Goal: Task Accomplishment & Management: Use online tool/utility

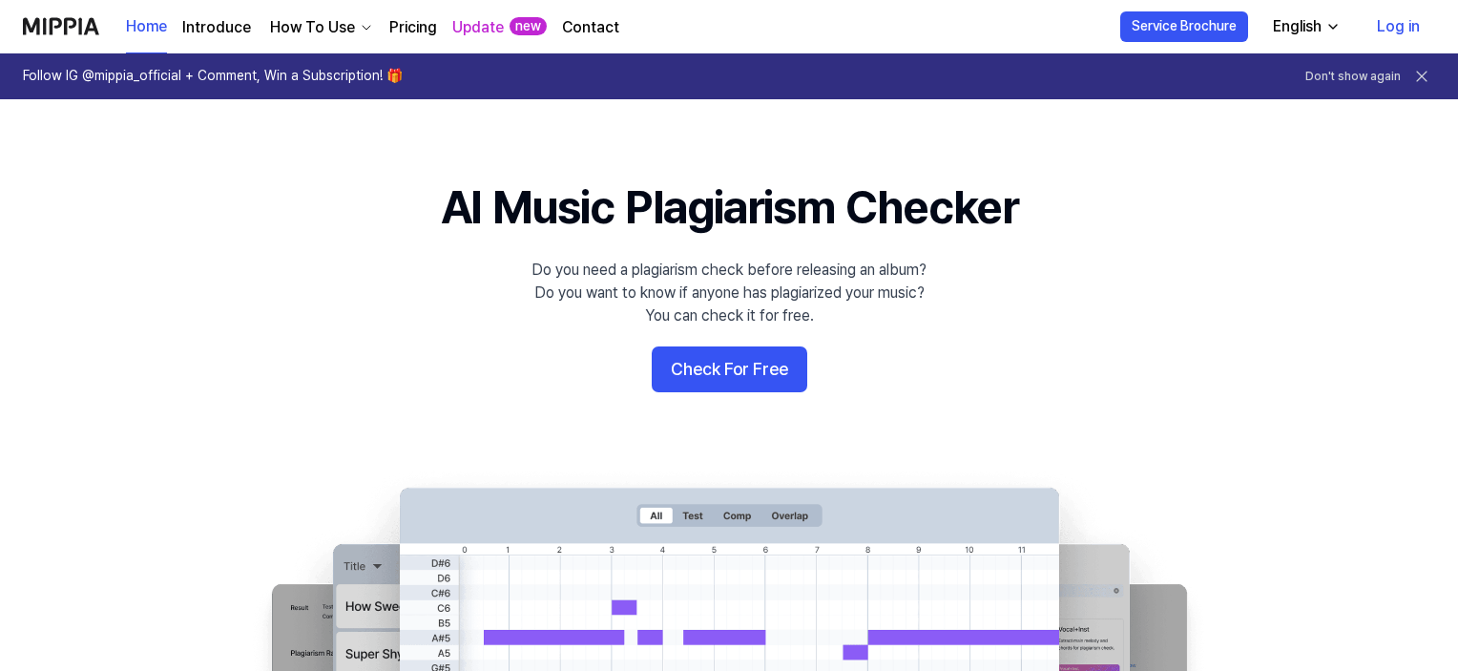
click at [1395, 33] on link "Log in" at bounding box center [1398, 26] width 73 height 53
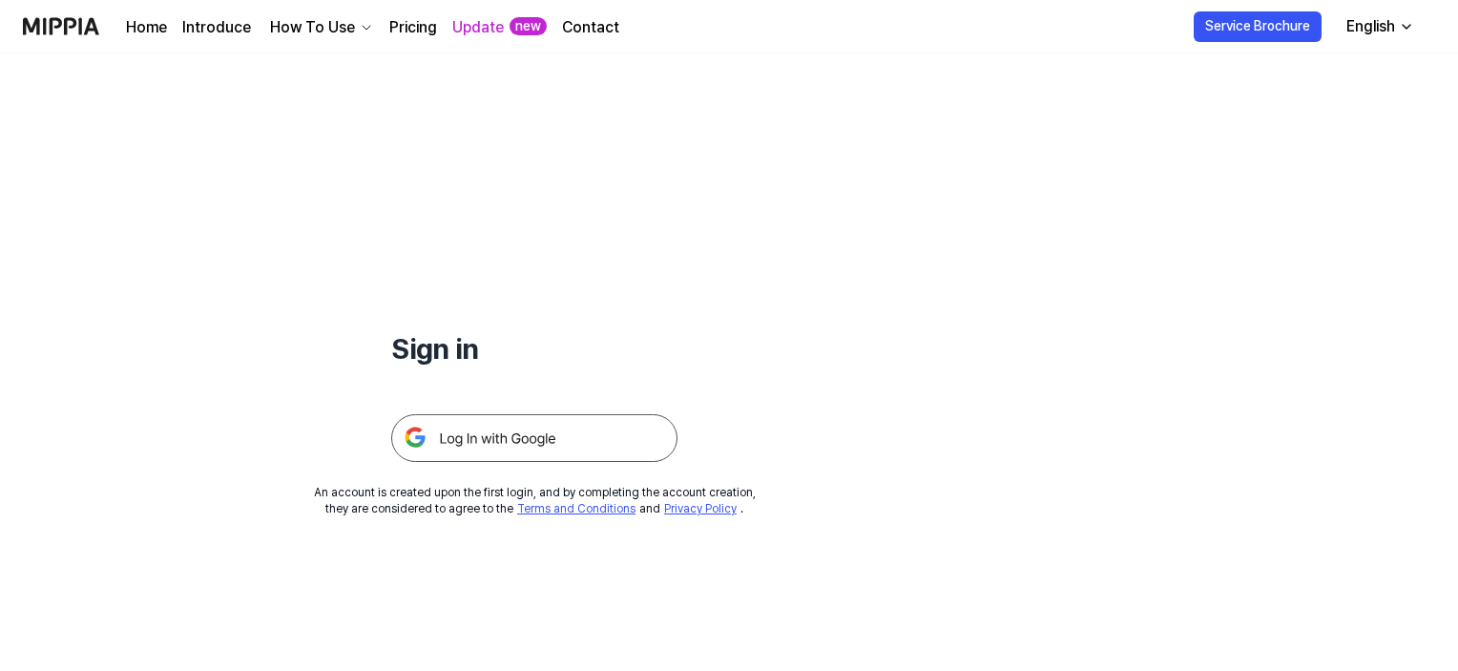
click at [513, 444] on img at bounding box center [534, 438] width 286 height 48
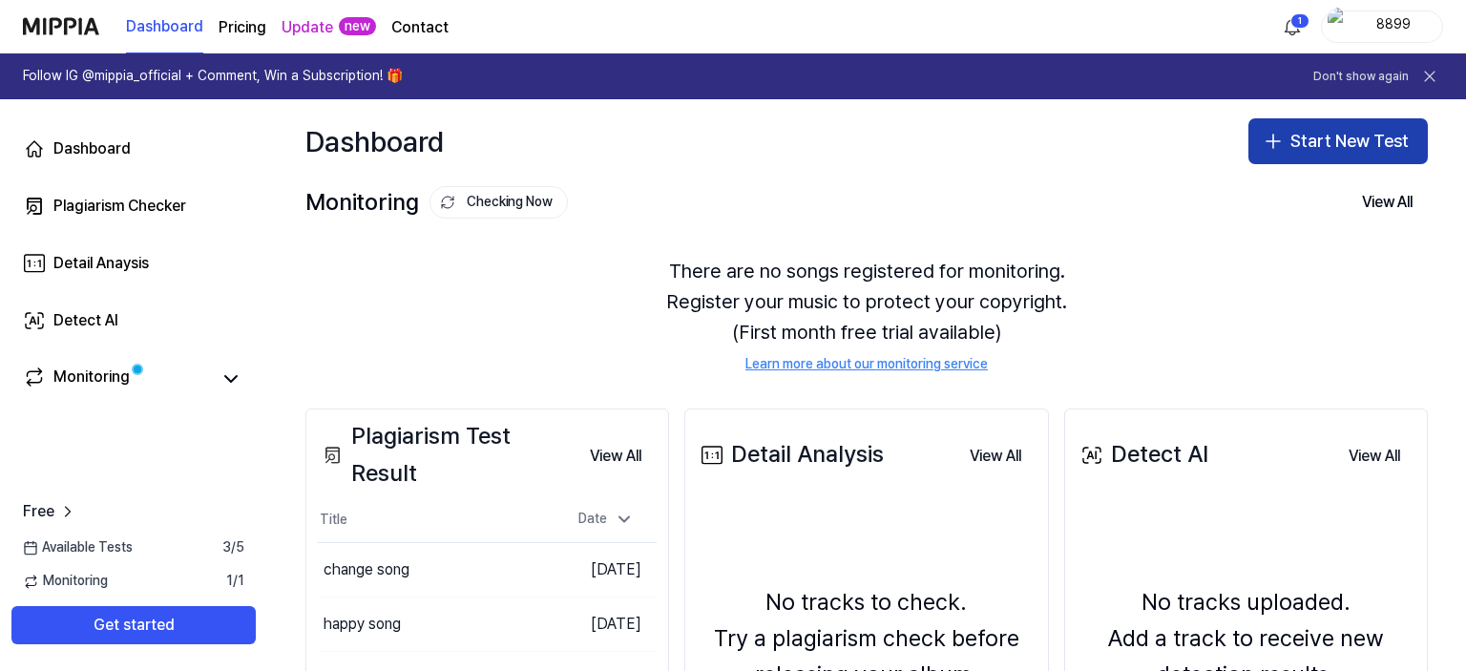
click at [1296, 140] on button "Start New Test" at bounding box center [1337, 141] width 179 height 46
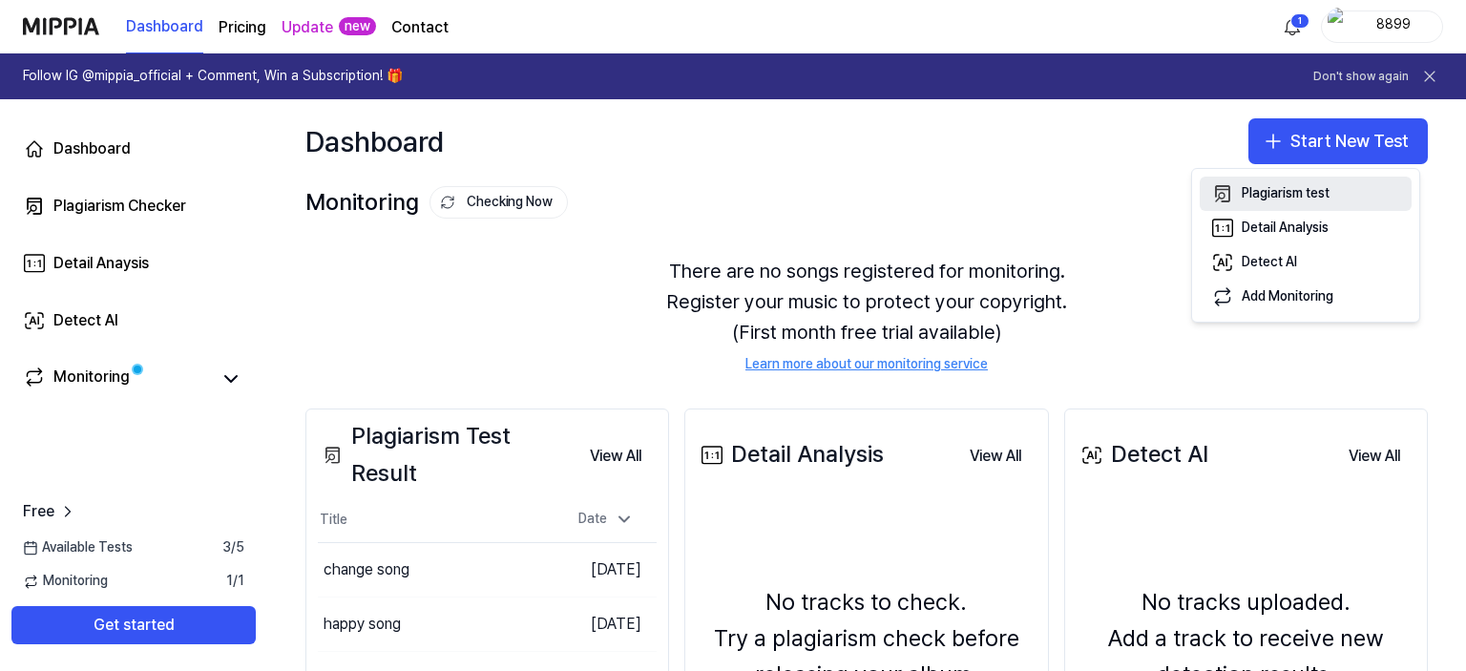
click at [1253, 191] on div "Plagiarism test" at bounding box center [1285, 193] width 88 height 19
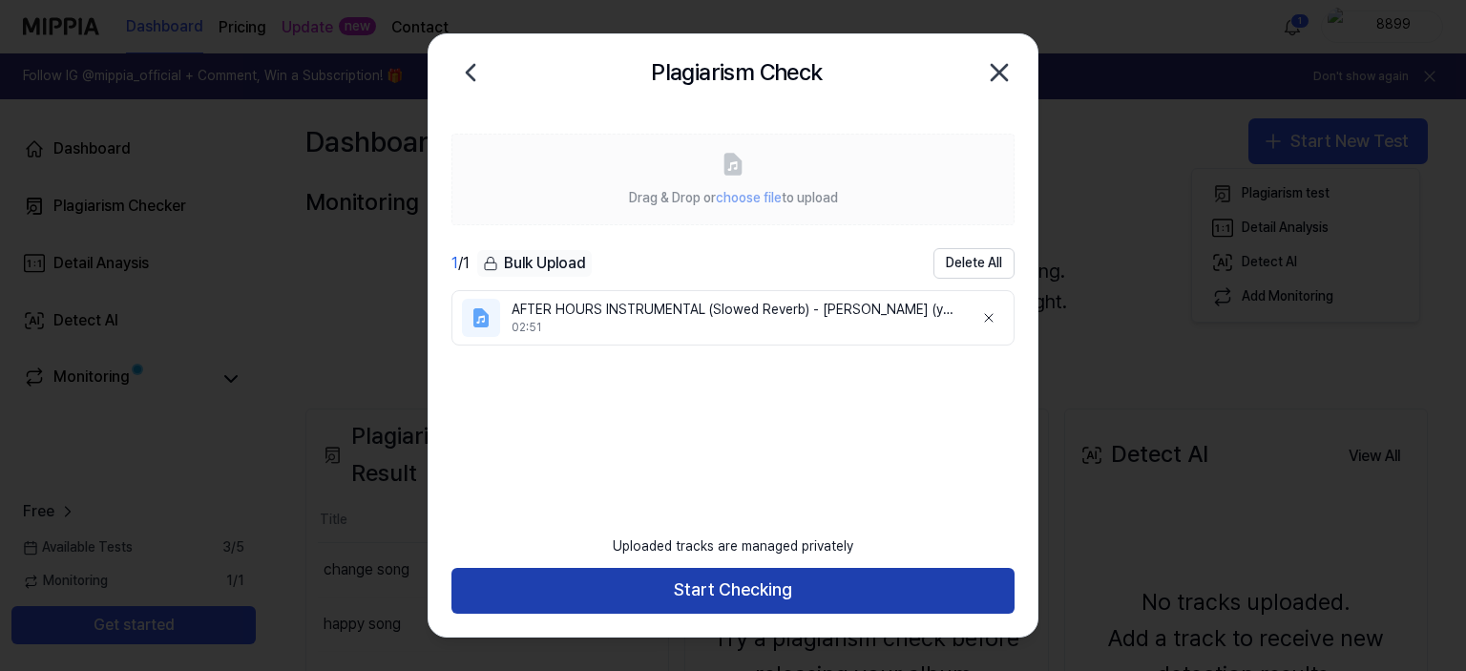
click at [819, 586] on button "Start Checking" at bounding box center [732, 591] width 563 height 46
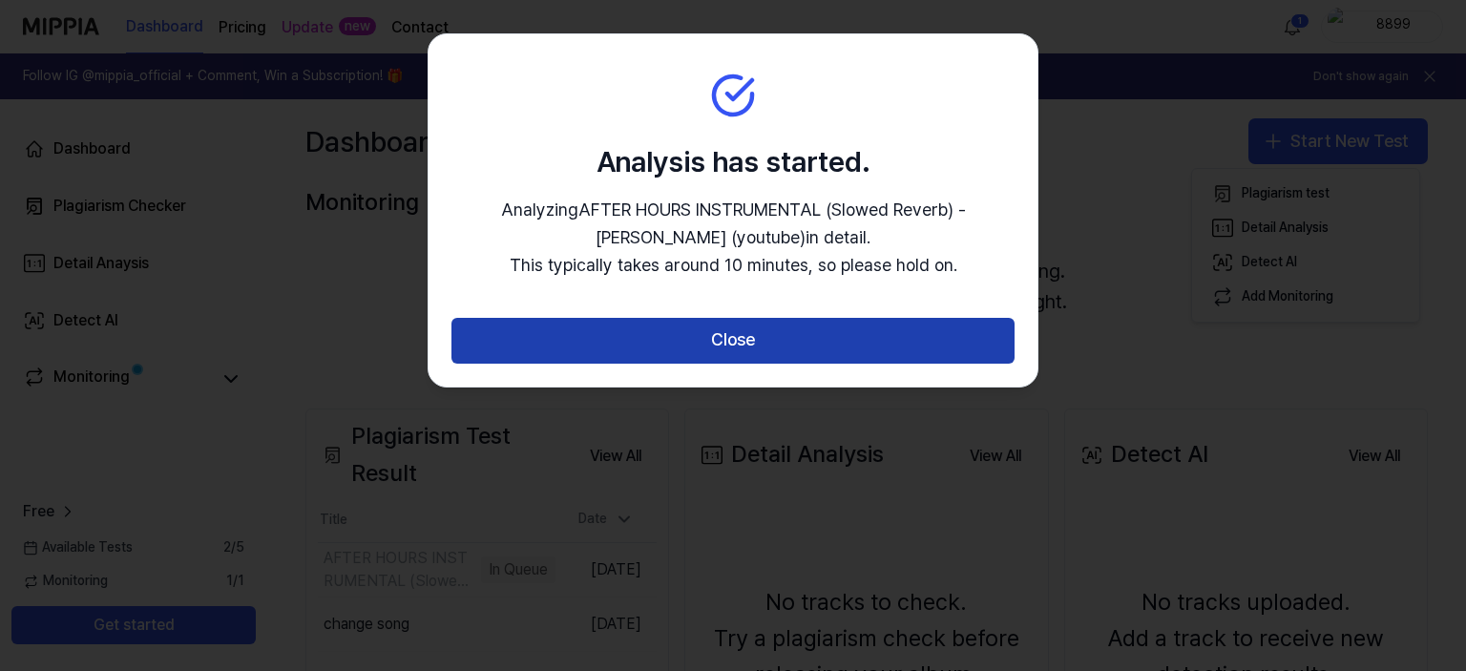
click at [841, 338] on button "Close" at bounding box center [732, 341] width 563 height 46
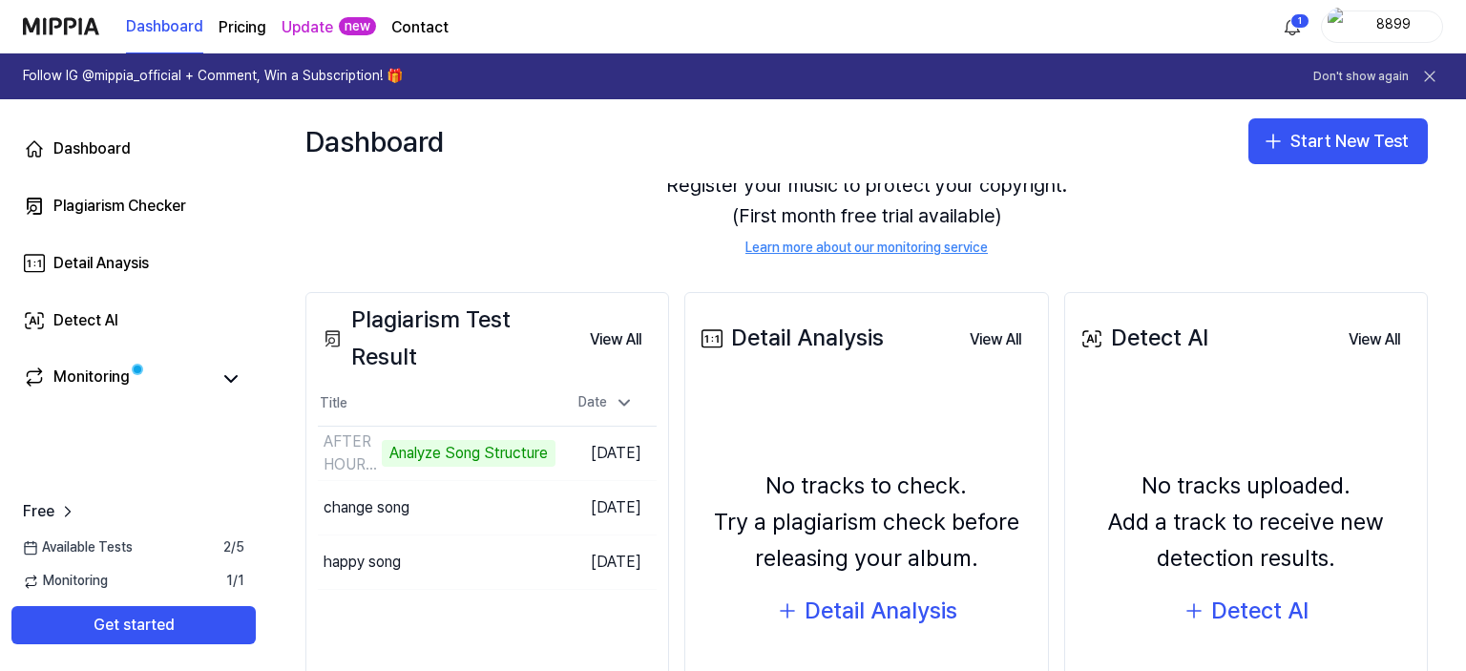
scroll to position [121, 0]
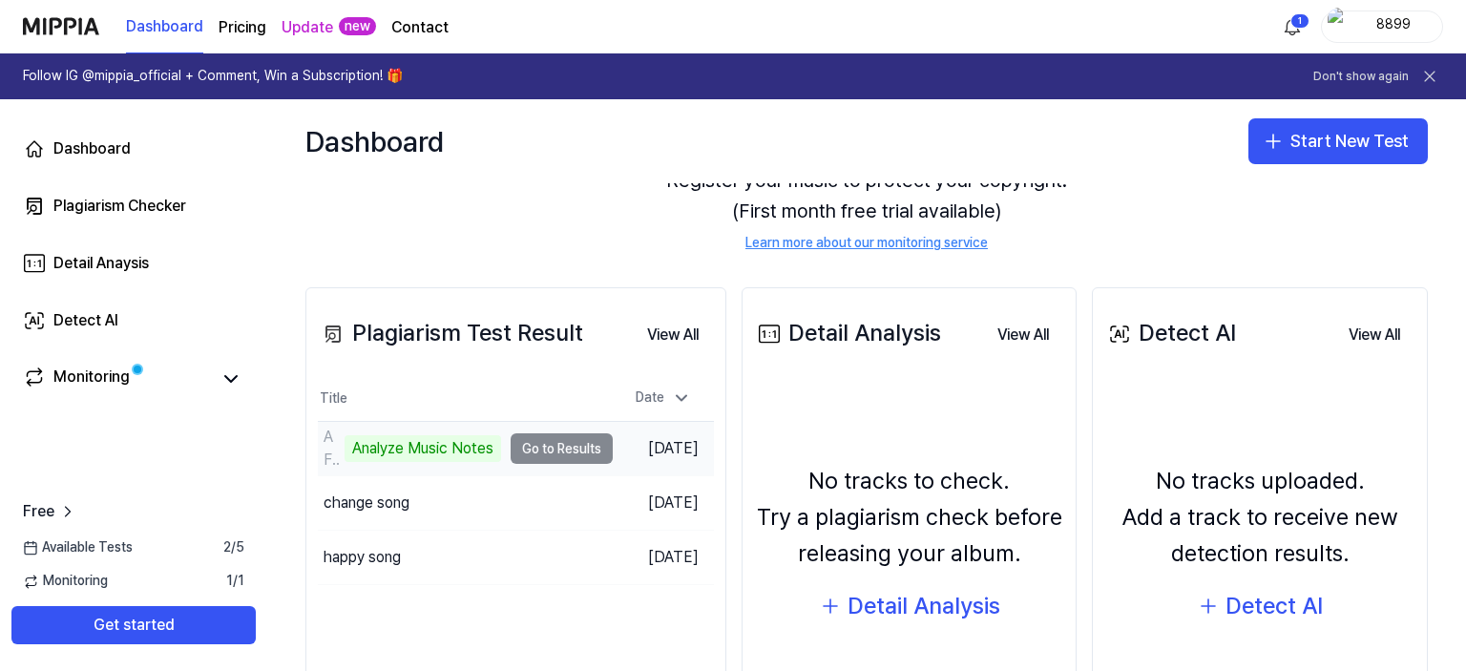
click at [555, 443] on td "AFTER HOURS INSTRUMENTAL (Slowed Reverb) - [PERSON_NAME] (youtube) Analyze Musi…" at bounding box center [465, 448] width 295 height 53
click at [558, 443] on td "AFTER HOURS INSTRUMENTAL (Slowed Reverb) - [PERSON_NAME] (youtube) Analyze Musi…" at bounding box center [465, 448] width 295 height 53
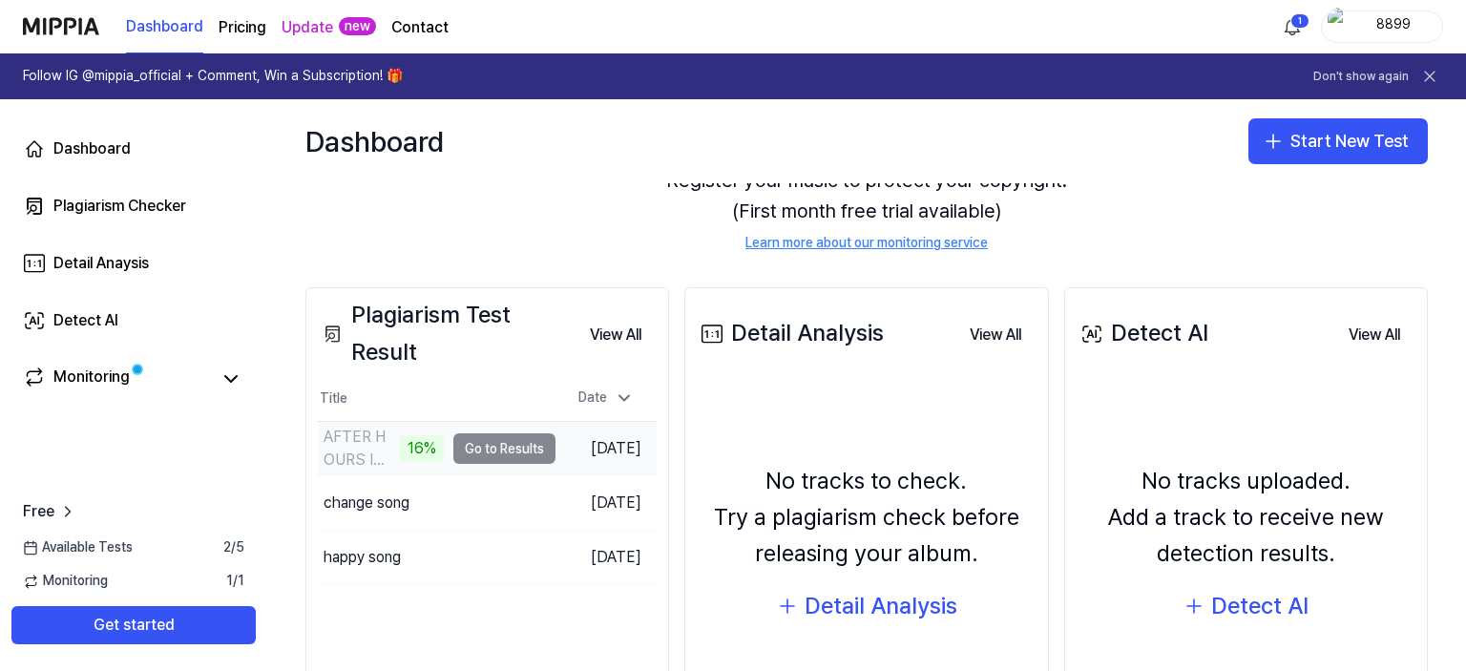
click at [351, 446] on div "AFTER HOURS INSTRUMENTAL (Slowed Reverb) - [PERSON_NAME] (youtube)" at bounding box center [359, 449] width 72 height 46
click at [117, 386] on div "Monitoring" at bounding box center [91, 378] width 76 height 27
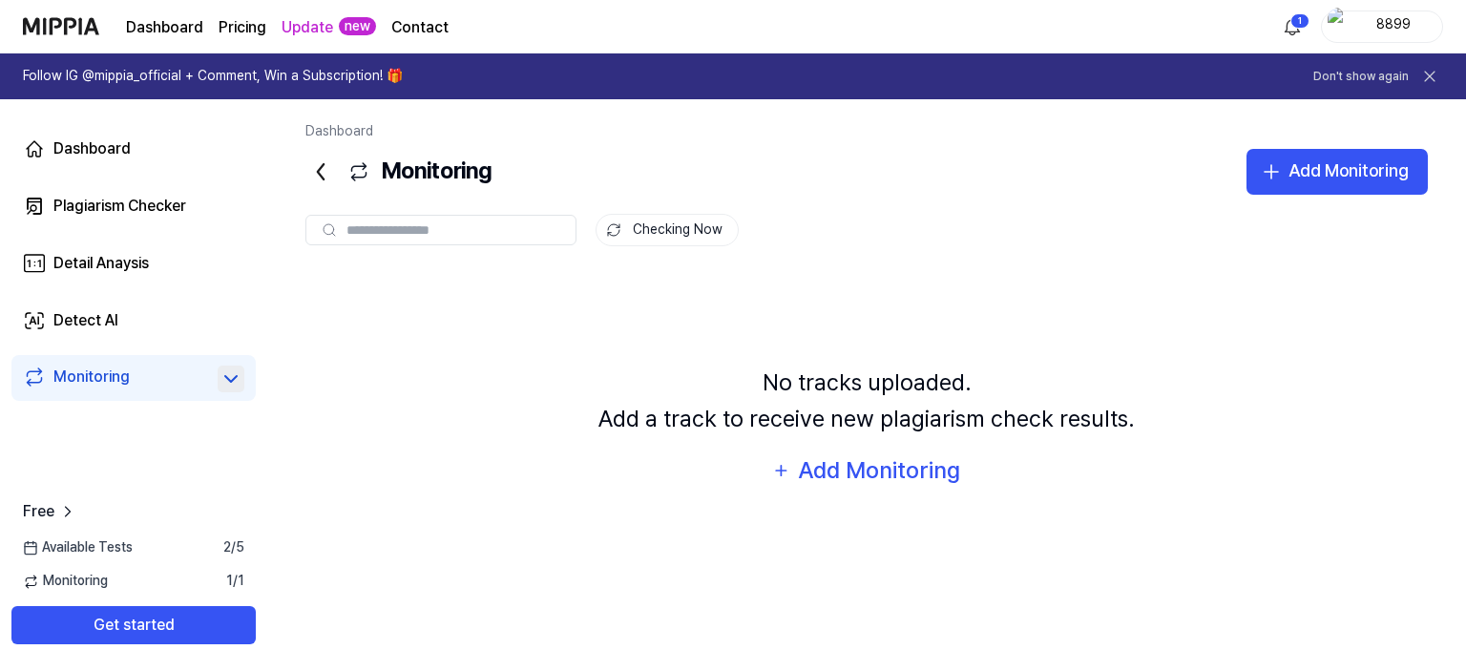
click at [219, 375] on icon at bounding box center [230, 378] width 23 height 23
click at [134, 386] on link "Monitoring" at bounding box center [116, 378] width 187 height 27
click at [115, 148] on div "Dashboard" at bounding box center [91, 148] width 77 height 23
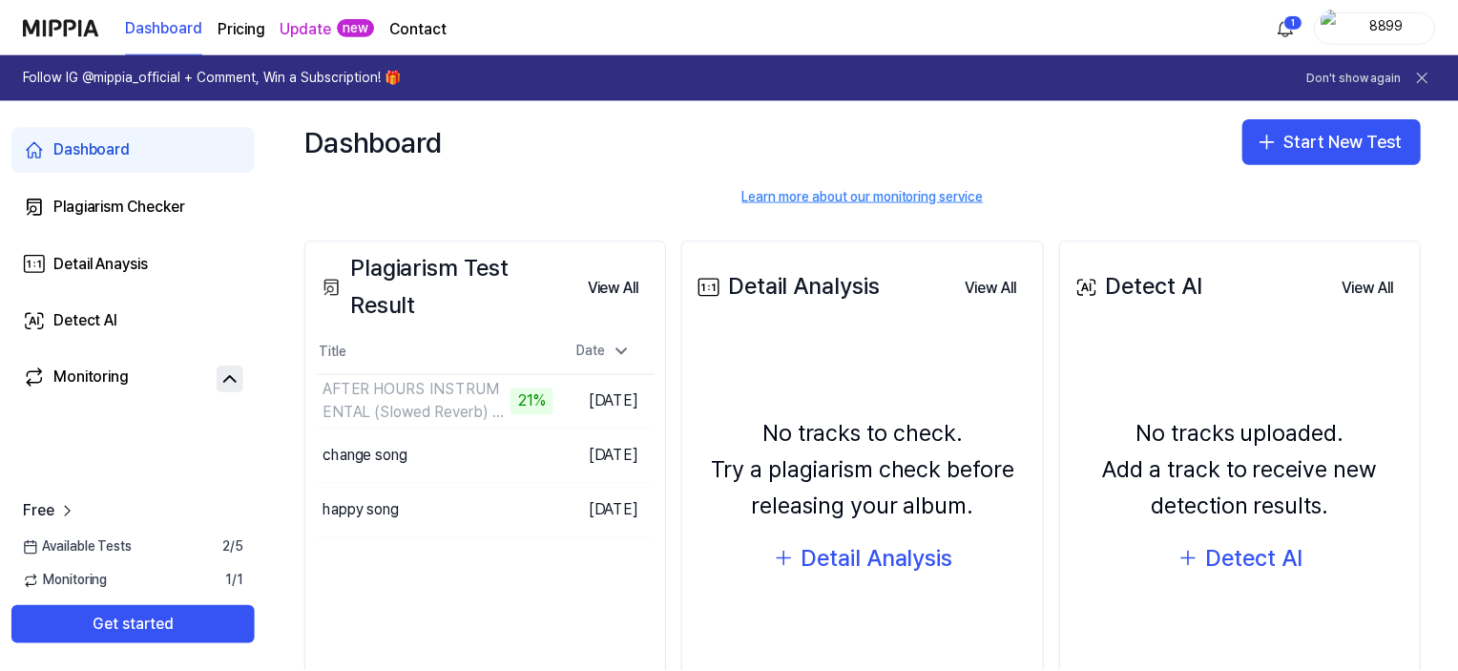
scroll to position [169, 0]
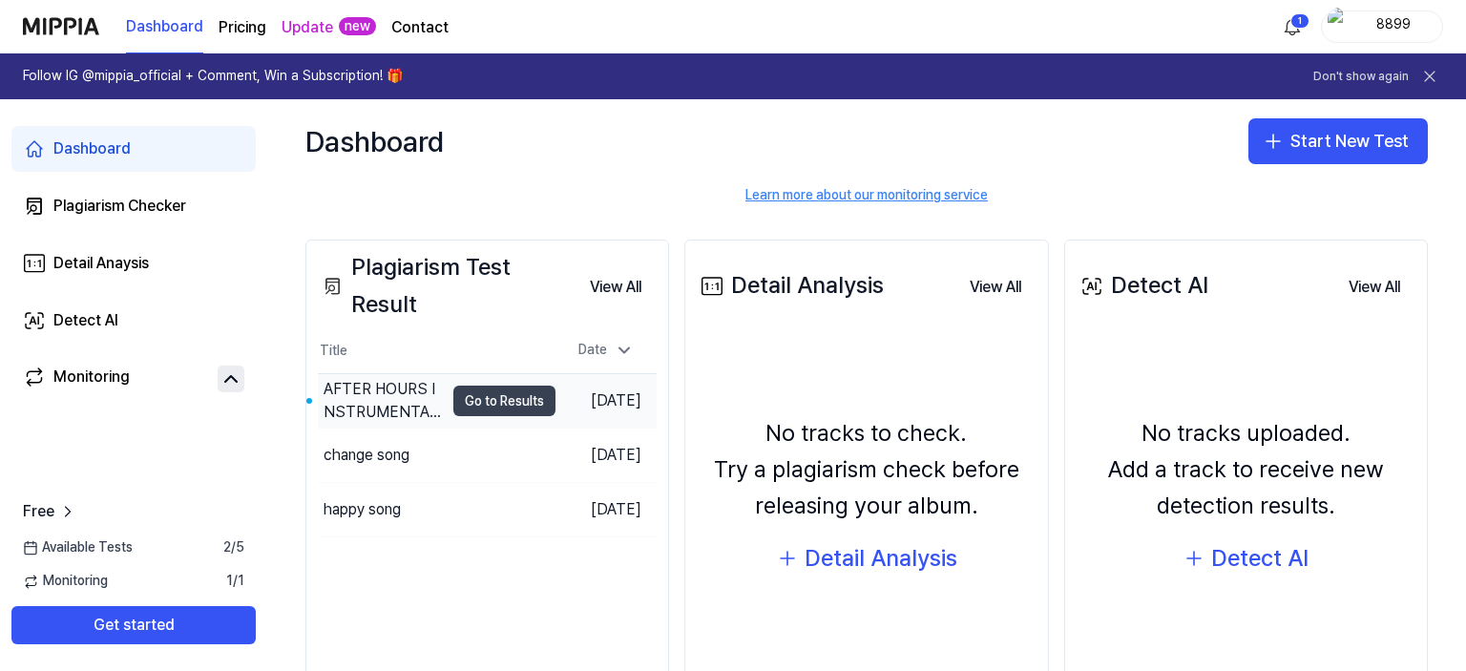
click at [453, 400] on button "Go to Results" at bounding box center [504, 401] width 102 height 31
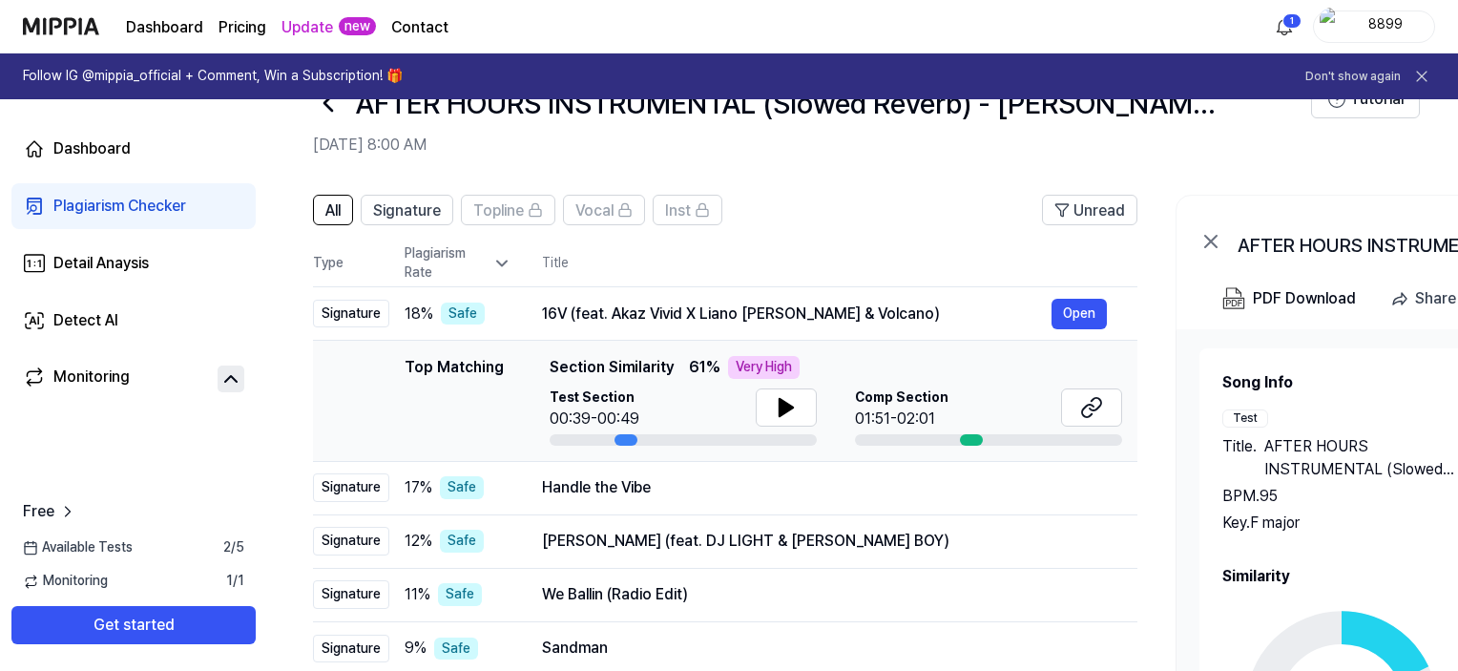
scroll to position [77, 0]
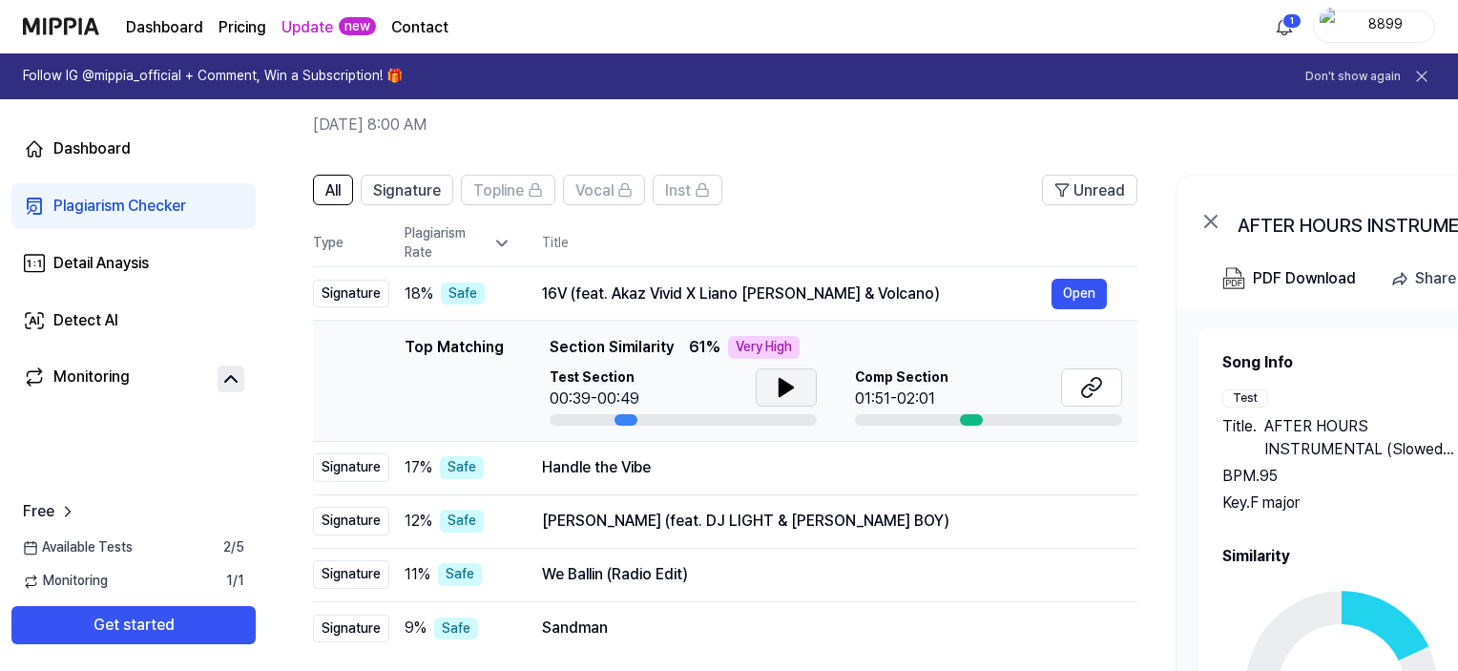
click at [803, 386] on button at bounding box center [786, 387] width 61 height 38
click at [788, 396] on icon at bounding box center [786, 387] width 23 height 23
click at [1003, 414] on div at bounding box center [988, 419] width 267 height 11
click at [1087, 382] on icon at bounding box center [1091, 387] width 23 height 23
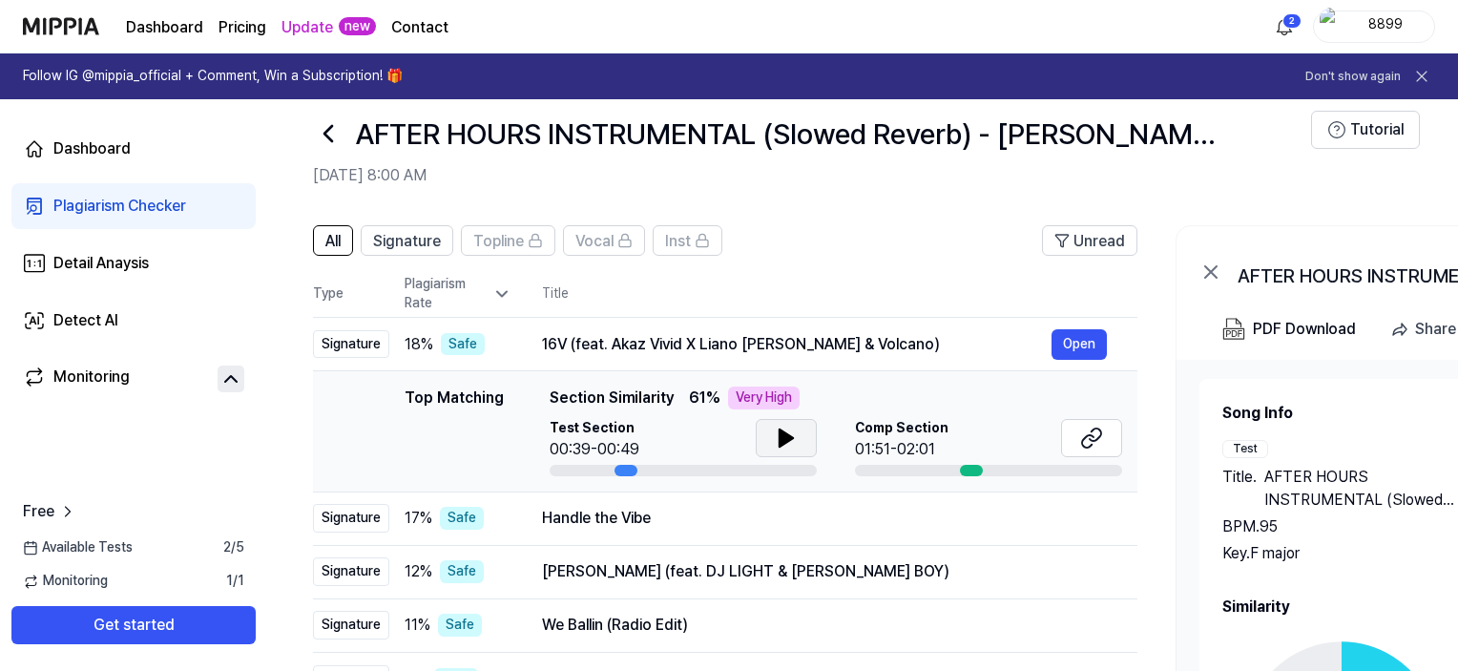
scroll to position [0, 0]
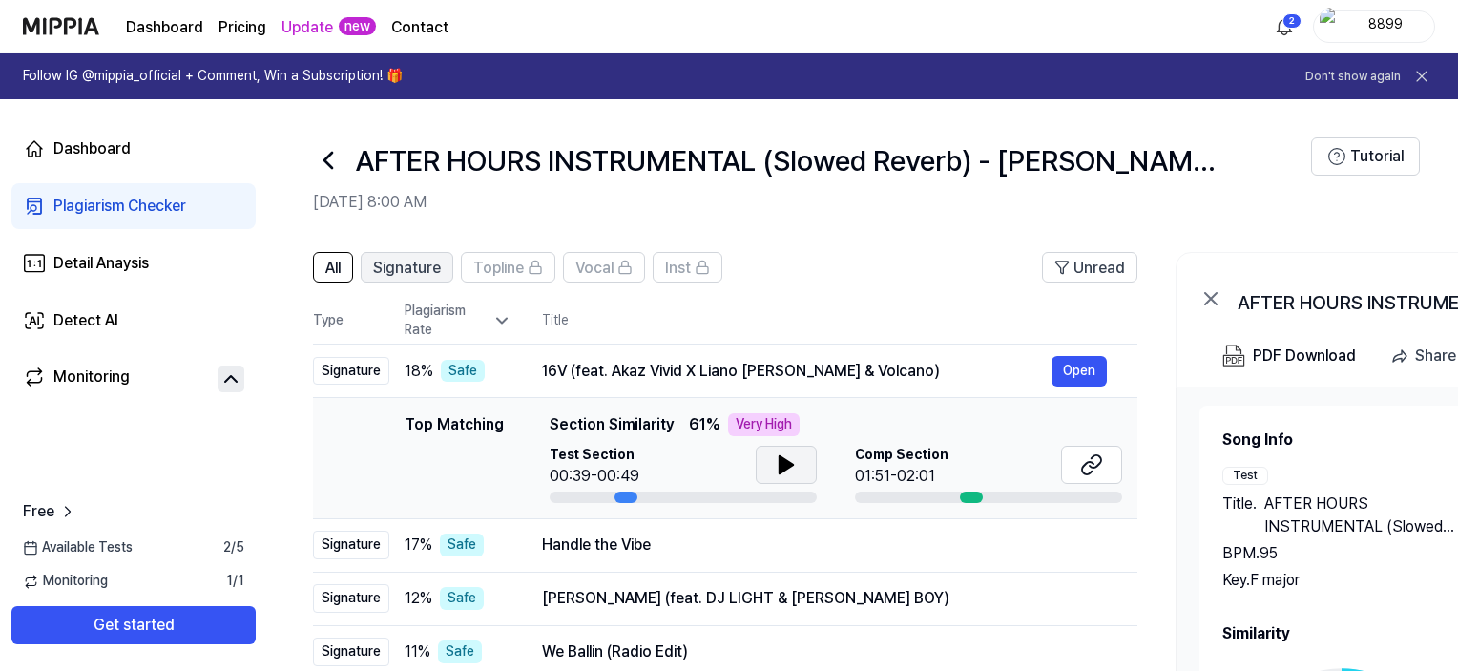
click at [413, 265] on span "Signature" at bounding box center [407, 268] width 68 height 23
click at [412, 269] on span "Signature" at bounding box center [407, 268] width 68 height 23
click at [1283, 28] on html "Dashboard Pricing Update new Contact 2 8899 Follow IG @mippia_official + Commen…" at bounding box center [729, 335] width 1458 height 671
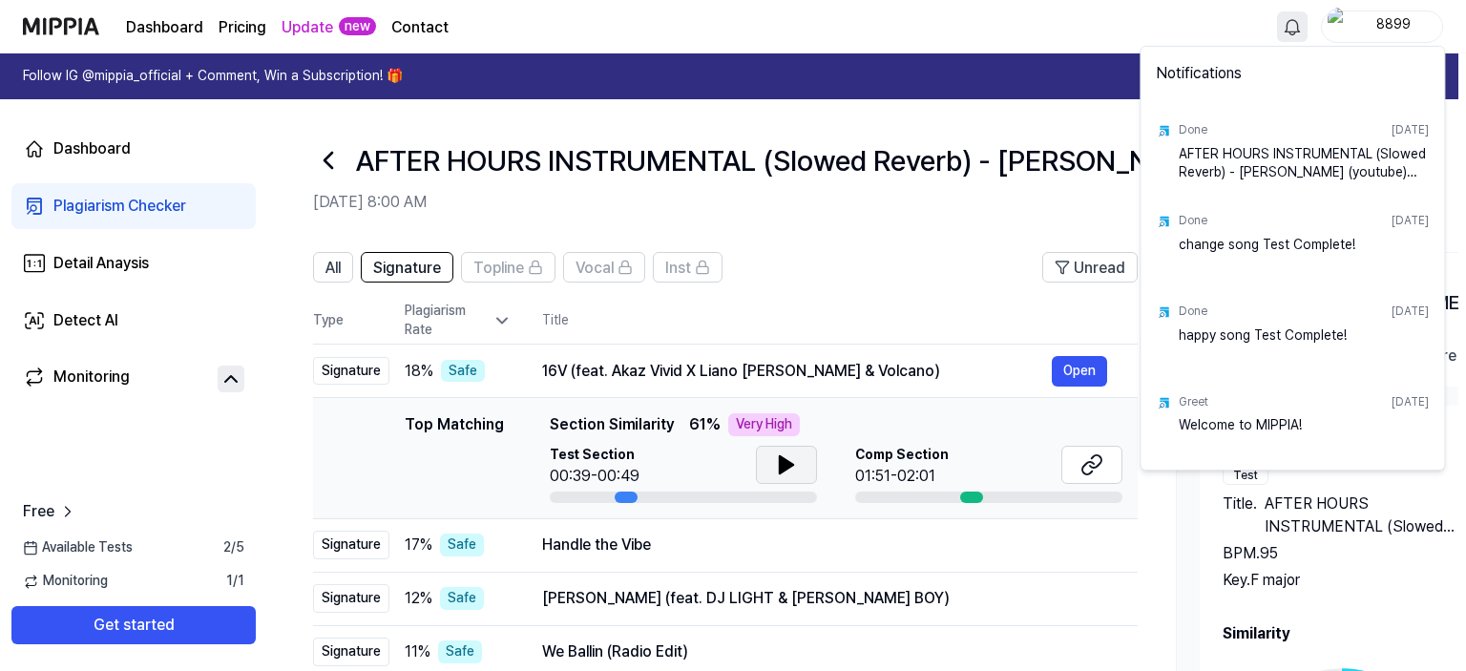
click at [1054, 110] on html "Dashboard Pricing Update new Contact 8899 Follow IG @mippia_official + Comment,…" at bounding box center [733, 335] width 1466 height 671
